Goal: Find specific page/section: Find specific page/section

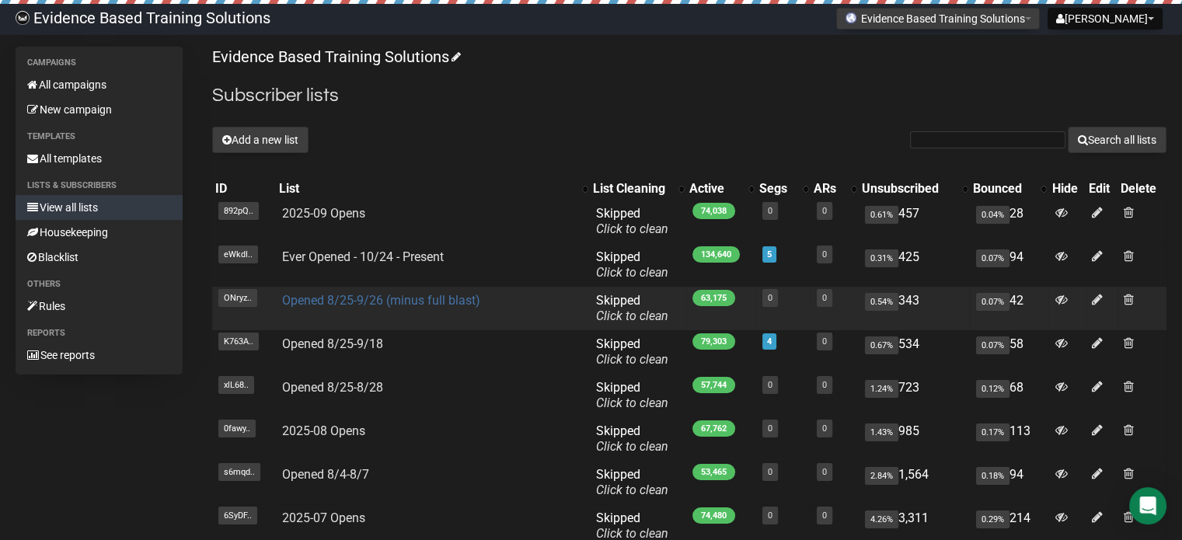
click at [398, 302] on link "Opened 8/25-9/26 (minus full blast)" at bounding box center [381, 300] width 198 height 15
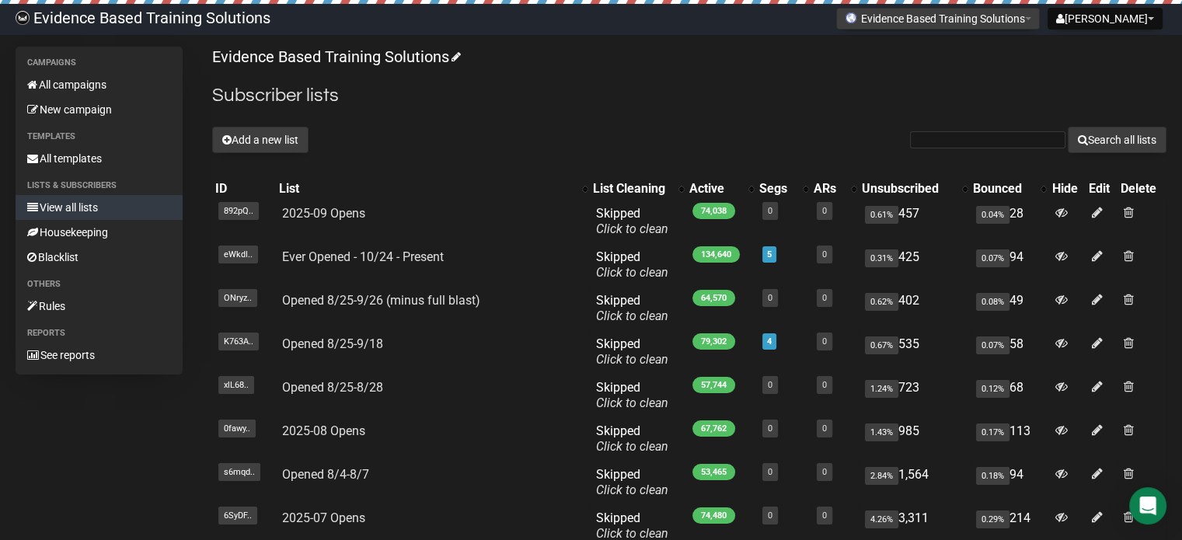
click at [606, 115] on div "Evidence Based Training Solutions Subscriber lists Add a new list Search all li…" at bounding box center [689, 372] width 955 height 651
click at [711, 113] on div "Evidence Based Training Solutions Subscriber lists Add a new list Search all li…" at bounding box center [689, 372] width 955 height 651
click at [70, 80] on link "All campaigns" at bounding box center [99, 84] width 167 height 25
